Goal: Task Accomplishment & Management: Use online tool/utility

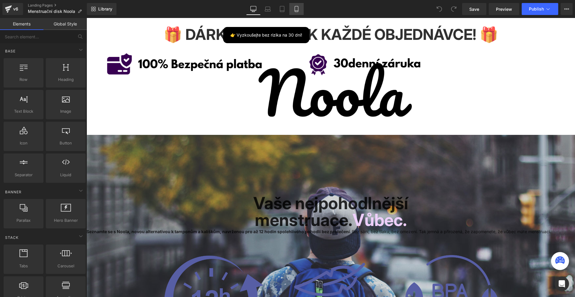
click at [293, 7] on link "Mobile" at bounding box center [296, 9] width 14 height 12
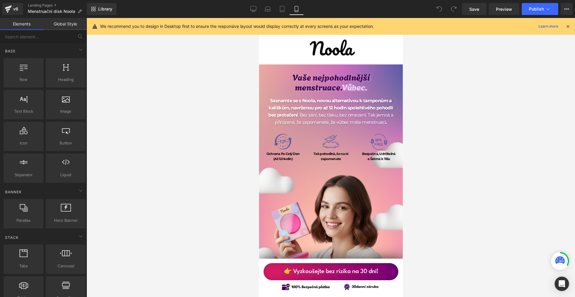
click at [567, 23] on div at bounding box center [567, 26] width 5 height 7
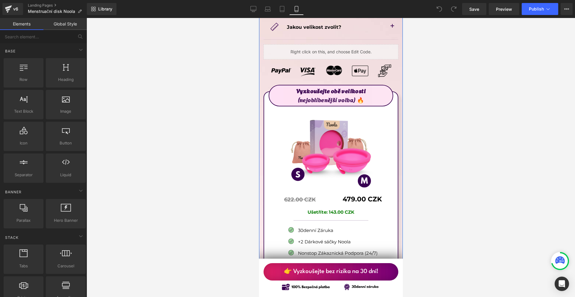
scroll to position [3443, 0]
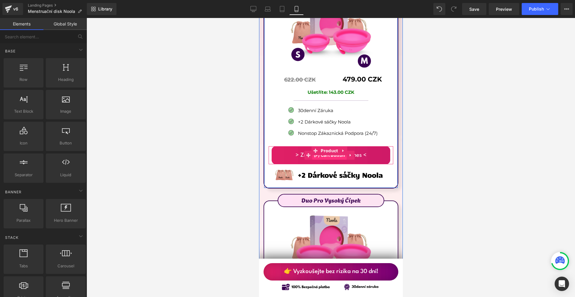
click at [323, 151] on span "(P) Cart Button" at bounding box center [329, 155] width 34 height 9
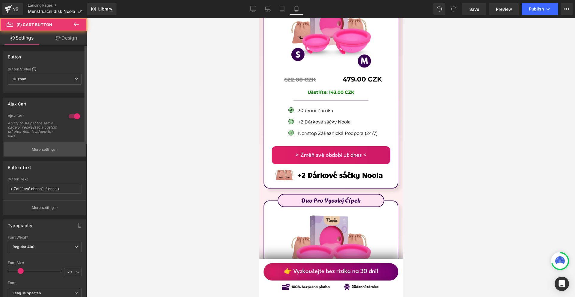
click at [53, 153] on button "More settings" at bounding box center [45, 149] width 82 height 14
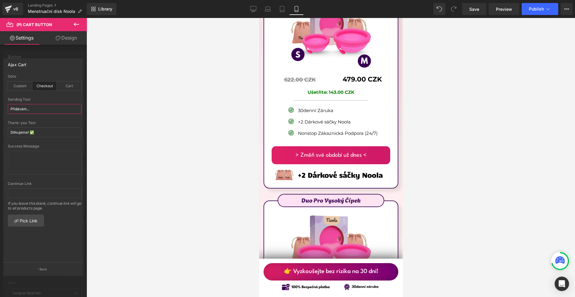
click at [43, 108] on input "Přidávám..." at bounding box center [45, 109] width 74 height 10
click at [47, 132] on input "Děkujeme! ✅" at bounding box center [45, 132] width 74 height 10
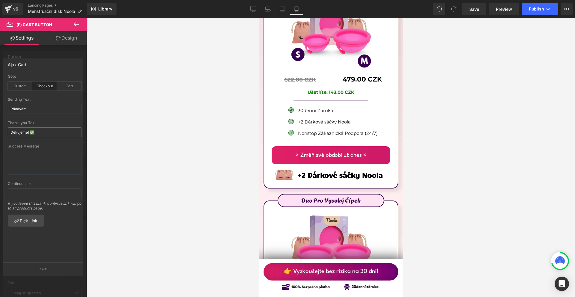
click at [47, 132] on input "Děkujeme! ✅" at bounding box center [45, 132] width 74 height 10
click at [47, 113] on input "Přidávám..." at bounding box center [45, 109] width 74 height 10
click at [54, 138] on div "Thank-you Text Děkujeme! ✅" at bounding box center [45, 132] width 74 height 23
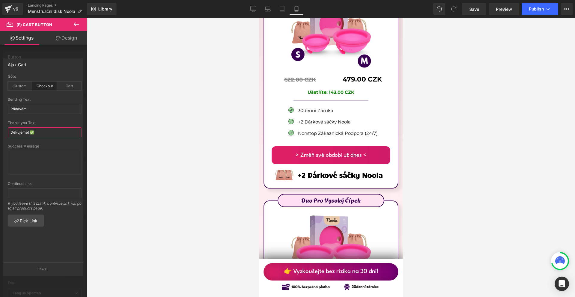
click at [57, 131] on input "Děkujeme! ✅" at bounding box center [45, 132] width 74 height 10
